Goal: Information Seeking & Learning: Learn about a topic

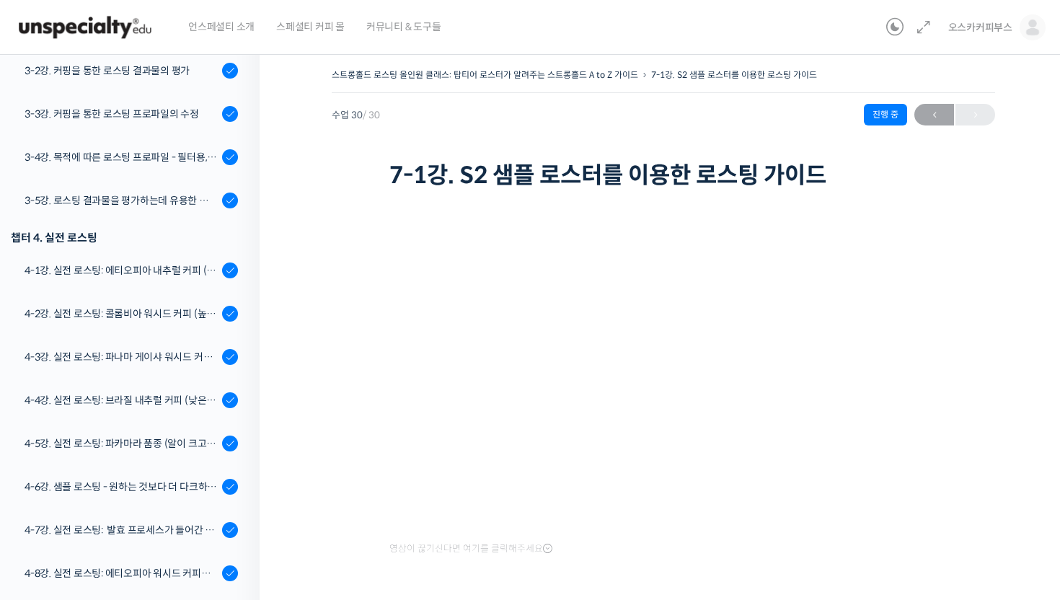
scroll to position [836, 0]
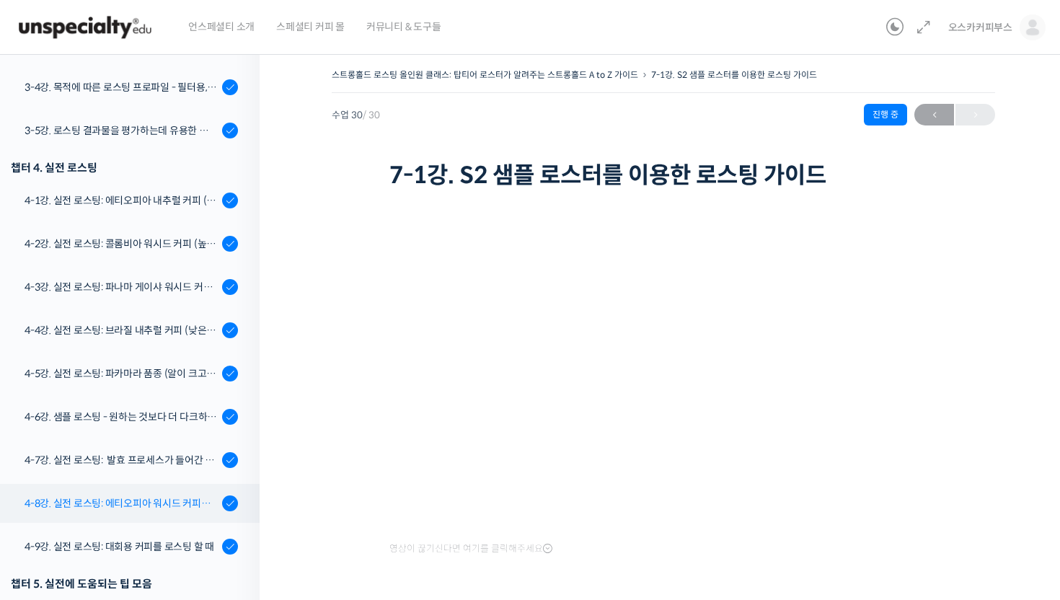
click at [158, 503] on div "4-8강. 실전 로스팅: 에티오피아 워시드 커피를 에스프레소용으로 로스팅 할 때" at bounding box center [121, 503] width 193 height 16
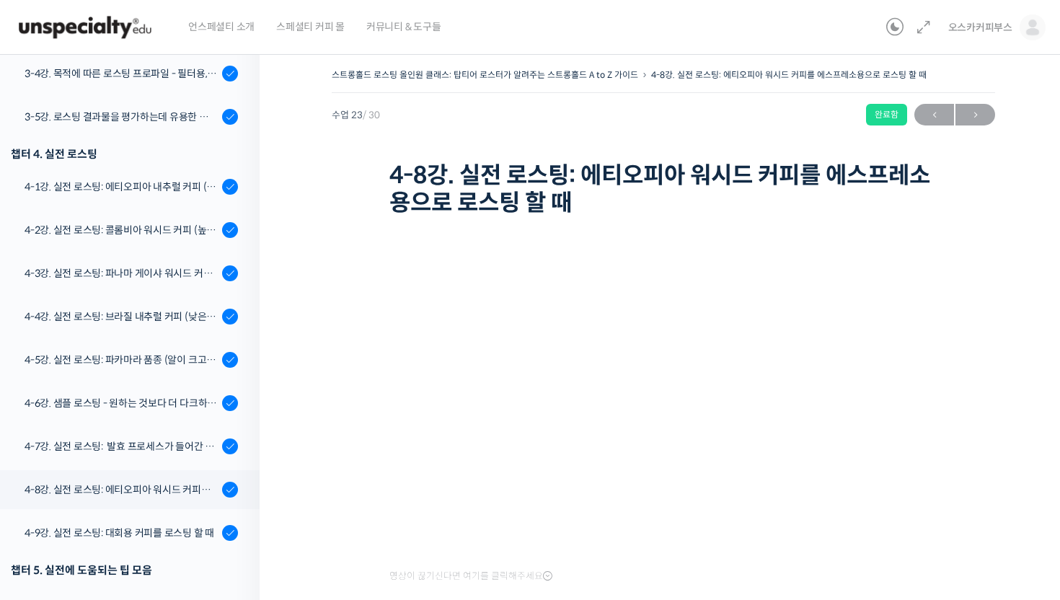
scroll to position [846, 0]
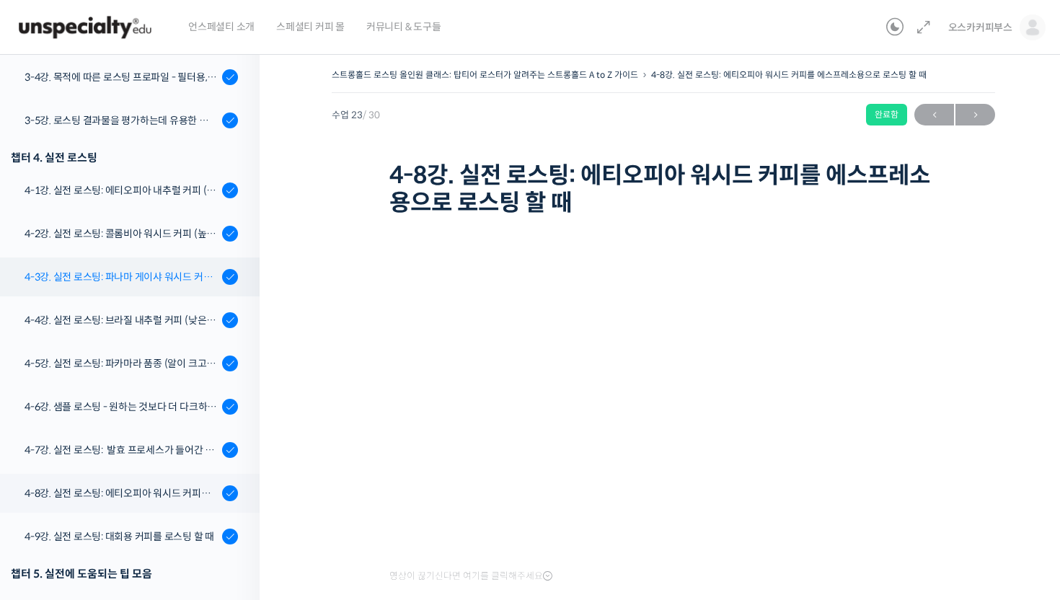
click at [171, 277] on div "4-3강. 실전 로스팅: 파나마 게이샤 워시드 커피 (플레이버 프로파일이 로스팅하기 까다로운 경우)" at bounding box center [121, 277] width 193 height 16
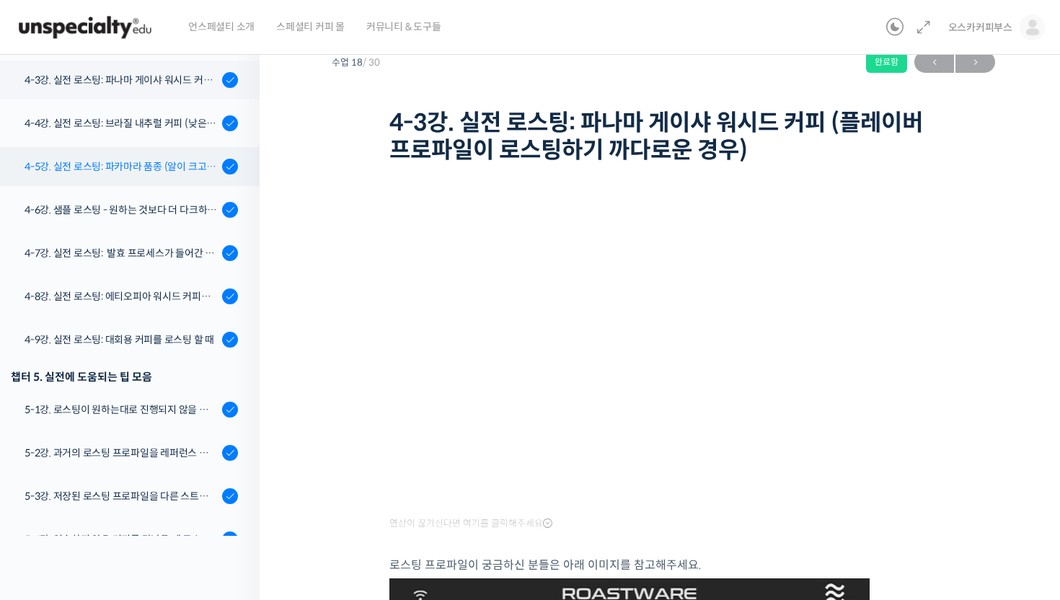
scroll to position [957, 0]
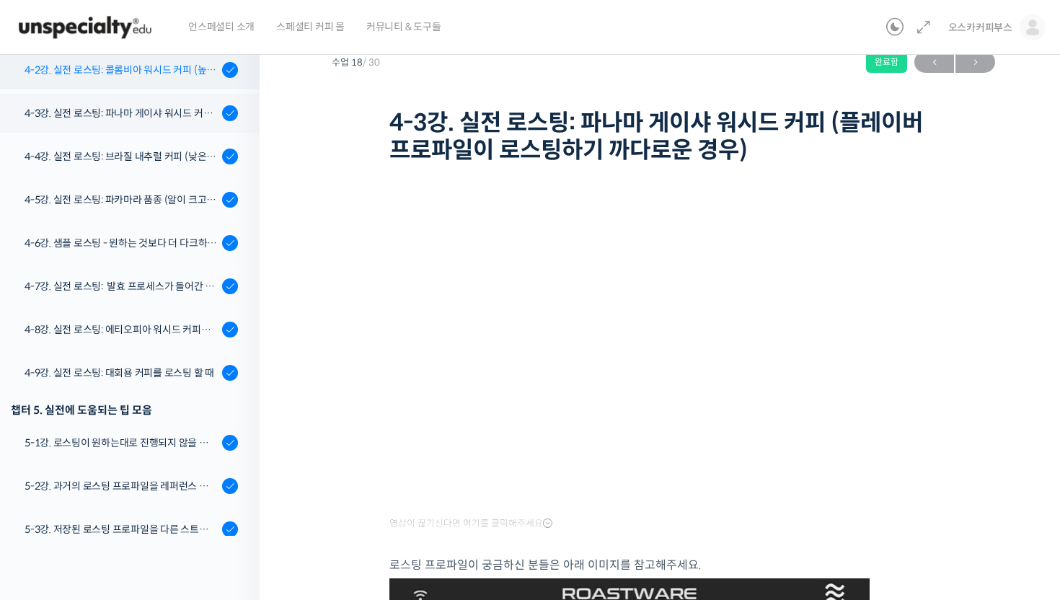
click at [203, 76] on link "4-2강. 실전 로스팅: 콜롬비아 워시드 커피 (높은 밀도와 수분율 때문에 1차 크랙에서 많은 수분을 방출하는 경우)" at bounding box center [126, 69] width 267 height 39
